Goal: Information Seeking & Learning: Learn about a topic

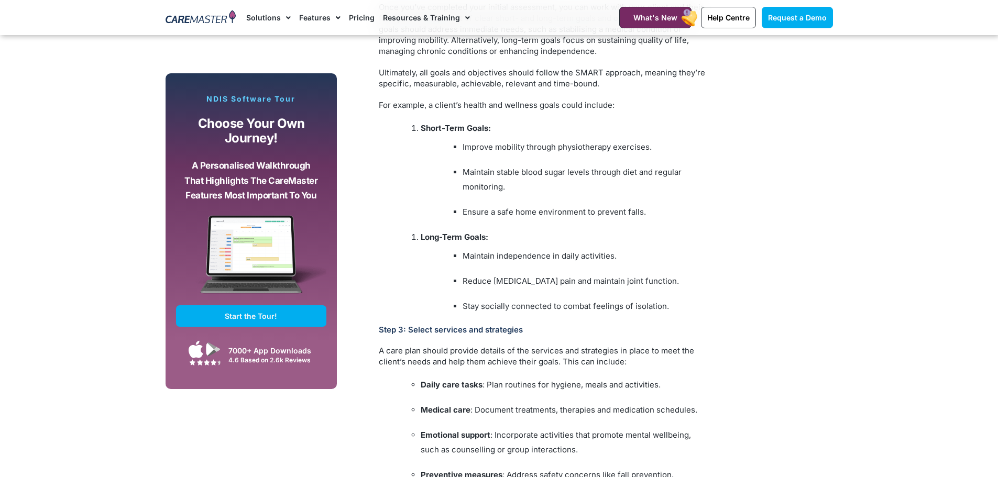
scroll to position [1781, 0]
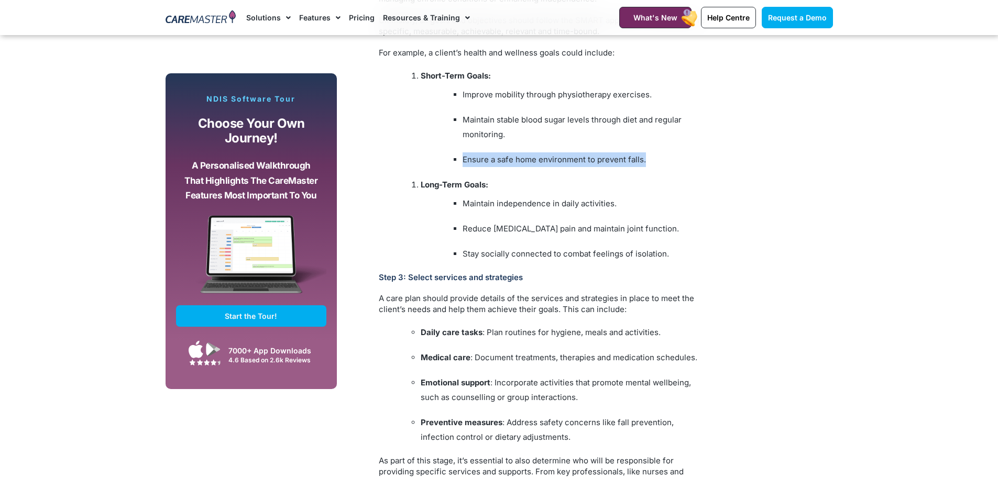
drag, startPoint x: 463, startPoint y: 158, endPoint x: 652, endPoint y: 155, distance: 188.6
click at [652, 155] on li "Ensure a safe home environment to prevent falls." at bounding box center [586, 159] width 246 height 15
copy li "Ensure a safe home environment to prevent falls."
click at [772, 238] on div "Subscribe, Connect, Learn, Grow: Our Monthly Newsletter Delivers Care Industry …" at bounding box center [499, 44] width 678 height 2350
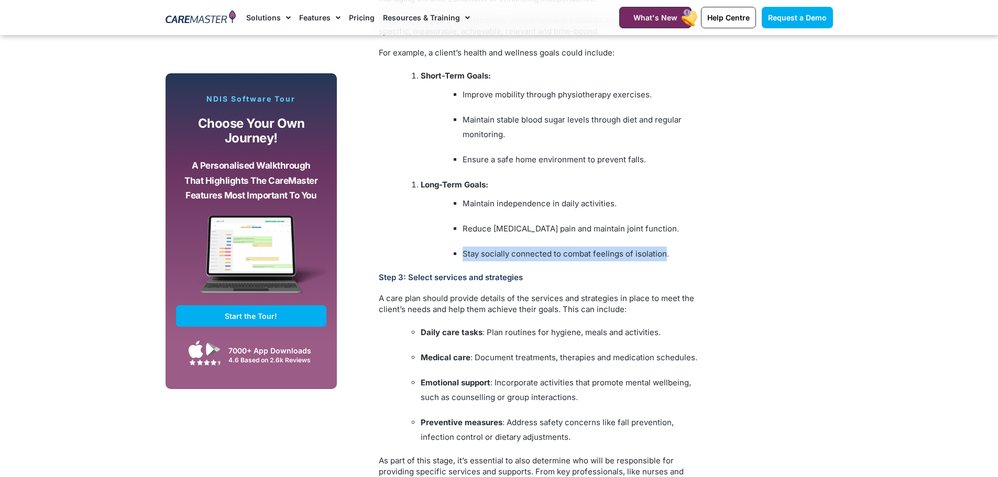
drag, startPoint x: 464, startPoint y: 255, endPoint x: 666, endPoint y: 254, distance: 202.2
click at [666, 254] on li "Stay socially connected to combat feelings of isolation." at bounding box center [586, 254] width 246 height 15
copy li "Stay socially connected to combat feelings of isolation"
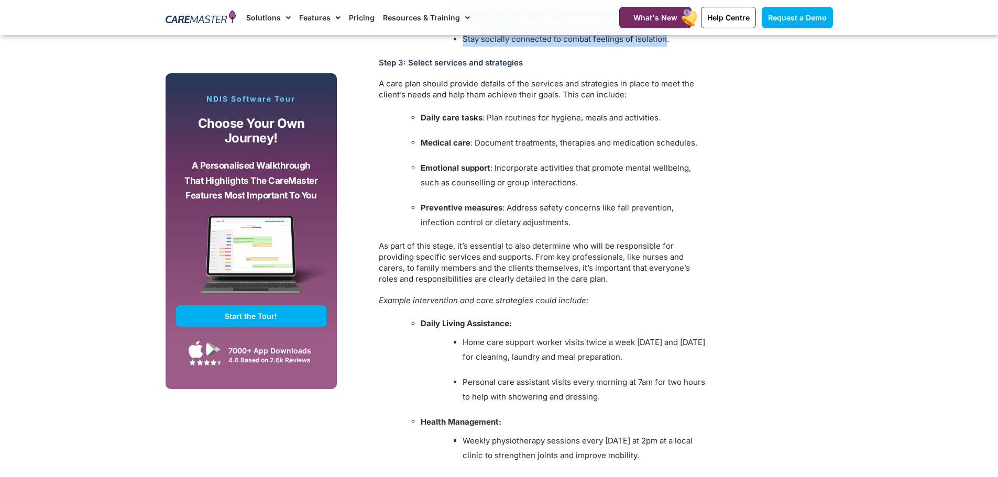
scroll to position [1991, 0]
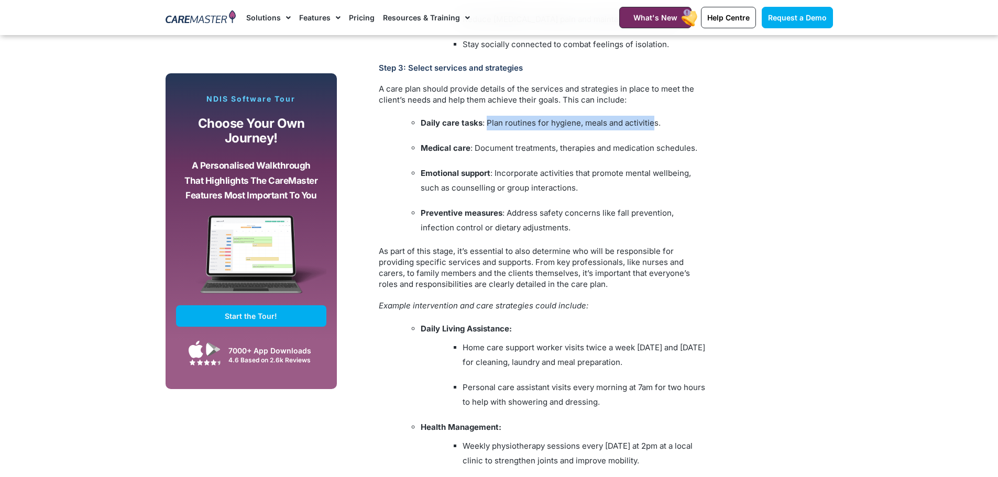
drag, startPoint x: 486, startPoint y: 125, endPoint x: 651, endPoint y: 120, distance: 164.5
click at [651, 120] on li "Daily care tasks : Plan routines for hygiene, meals and activities." at bounding box center [565, 123] width 288 height 15
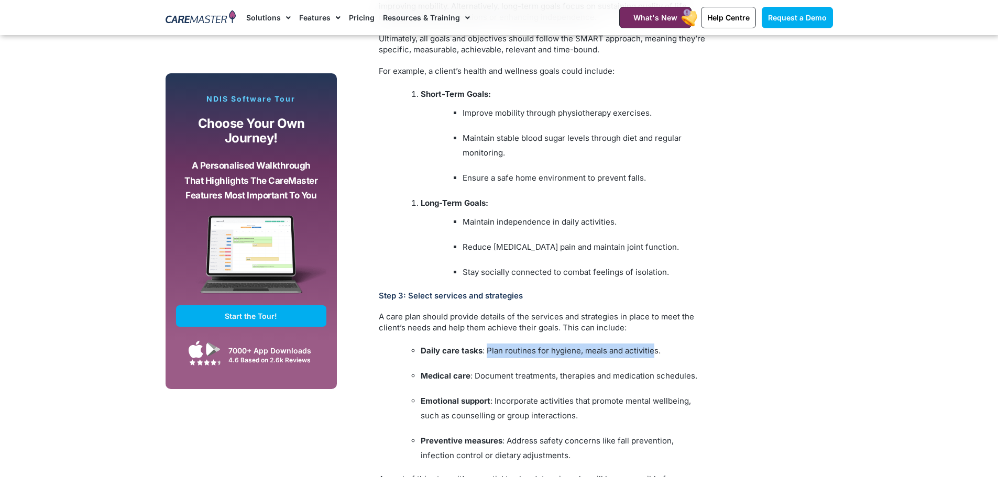
scroll to position [1781, 0]
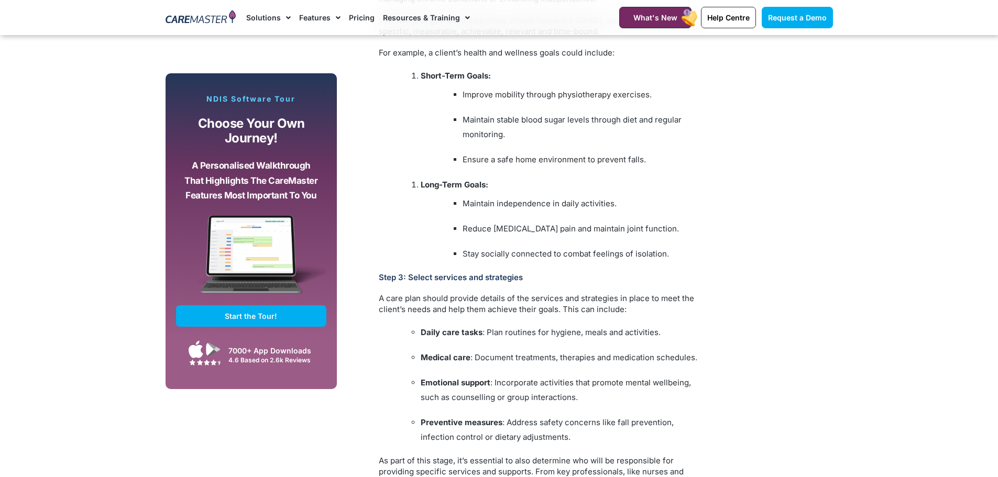
click at [530, 233] on li "Reduce [MEDICAL_DATA] pain and maintain joint function." at bounding box center [586, 229] width 246 height 15
drag, startPoint x: 463, startPoint y: 203, endPoint x: 613, endPoint y: 202, distance: 150.4
click at [613, 202] on li "Maintain independence in daily activities." at bounding box center [586, 203] width 246 height 15
copy li "Maintain independence in daily activities"
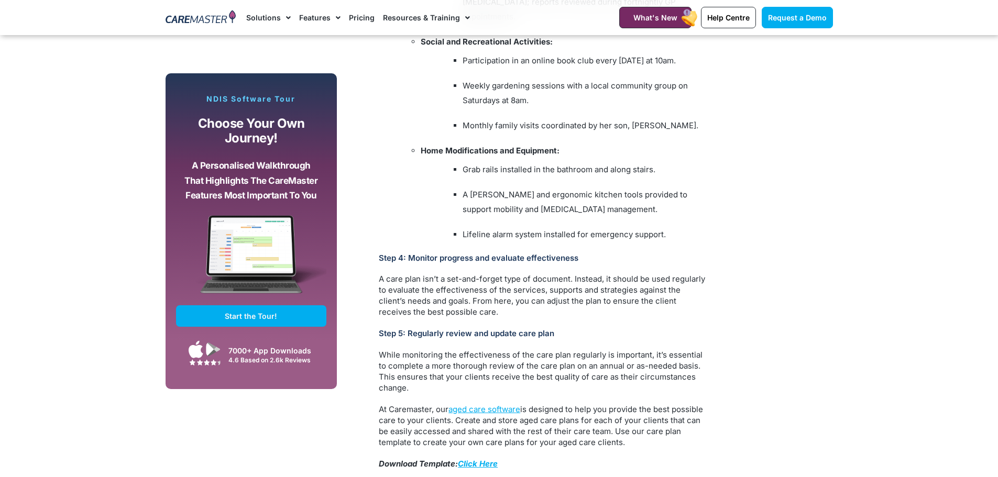
scroll to position [2567, 0]
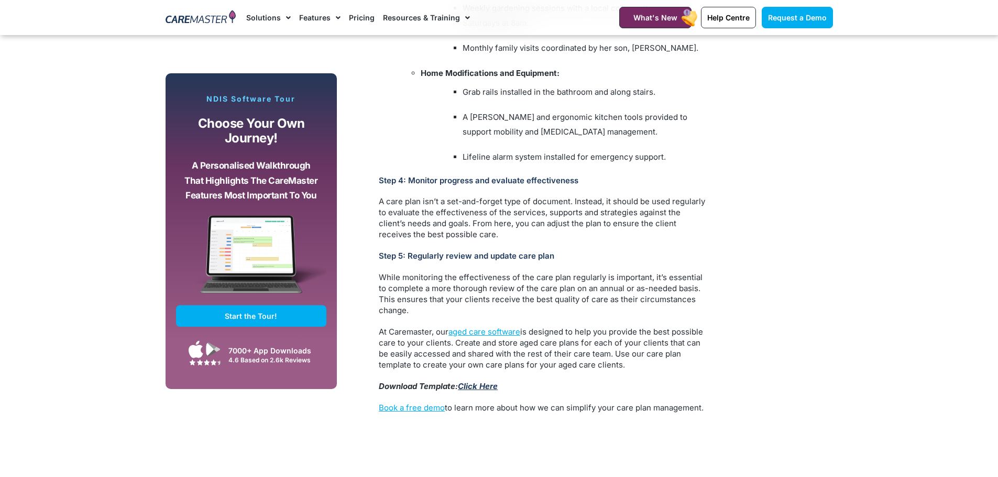
click at [487, 381] on link "Click Here" at bounding box center [478, 386] width 40 height 10
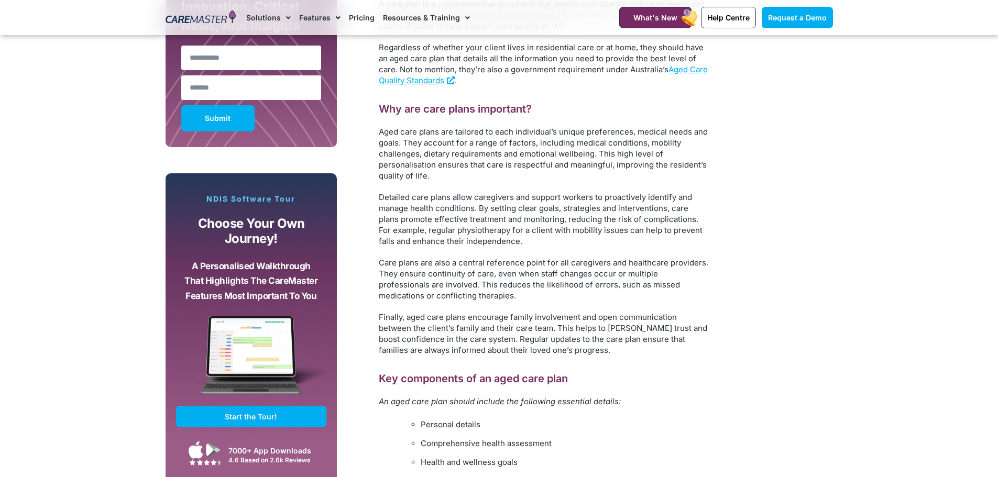
scroll to position [786, 0]
